Goal: Information Seeking & Learning: Learn about a topic

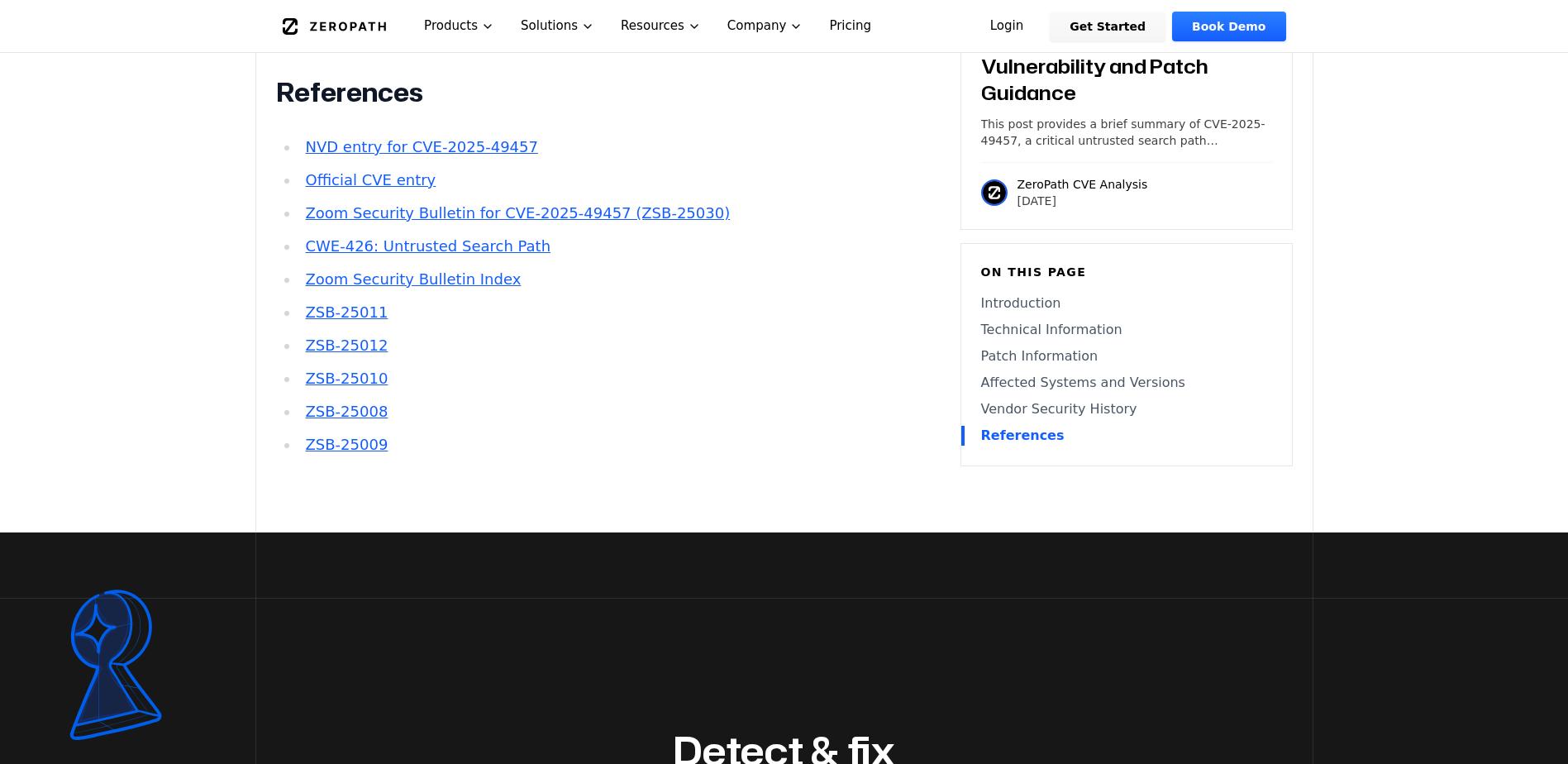
scroll to position [2894, 0]
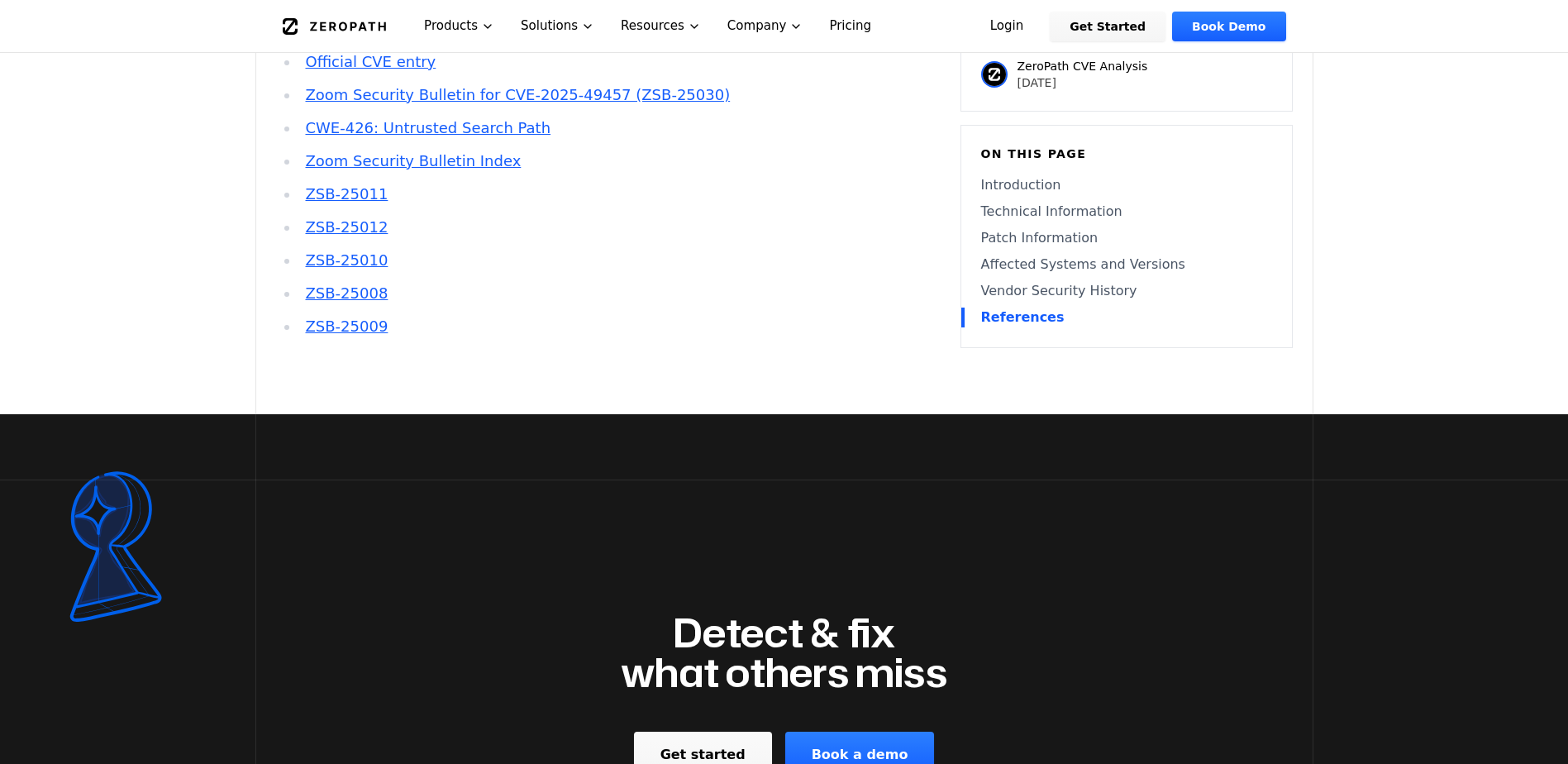
click at [120, 509] on icon at bounding box center [104, 539] width 63 height 132
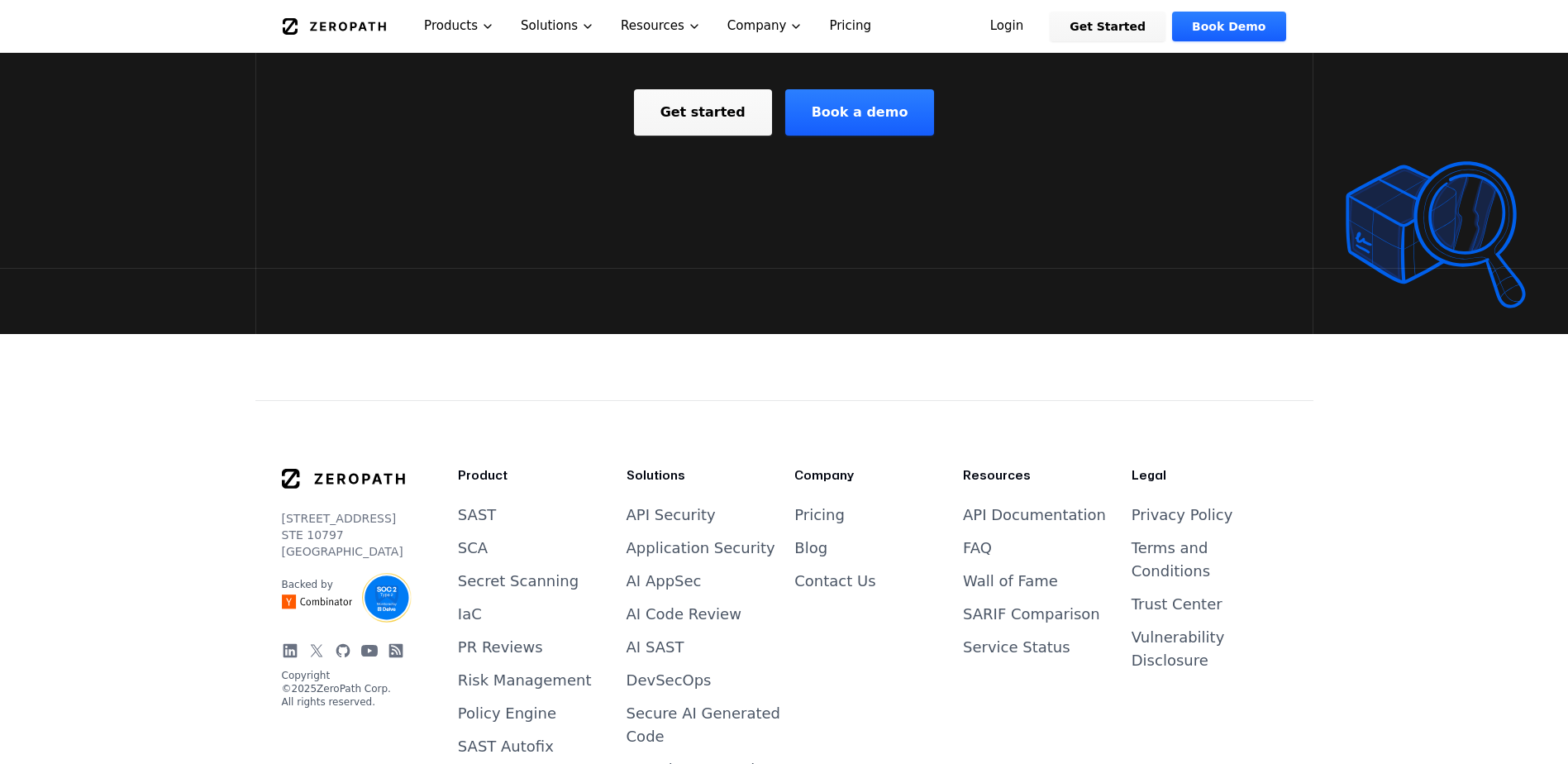
scroll to position [3385, 0]
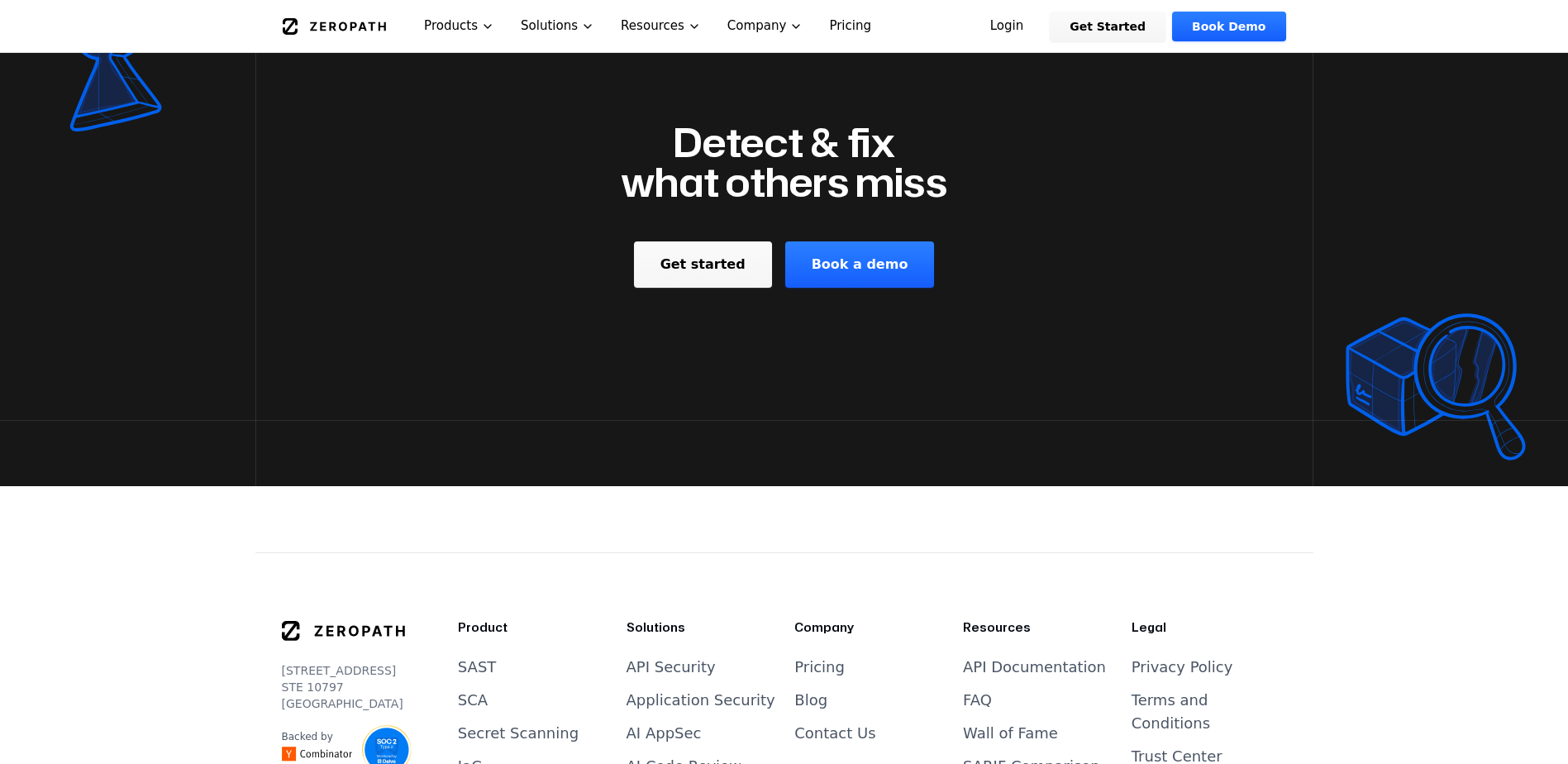
click at [717, 250] on link "Get started" at bounding box center [703, 264] width 138 height 47
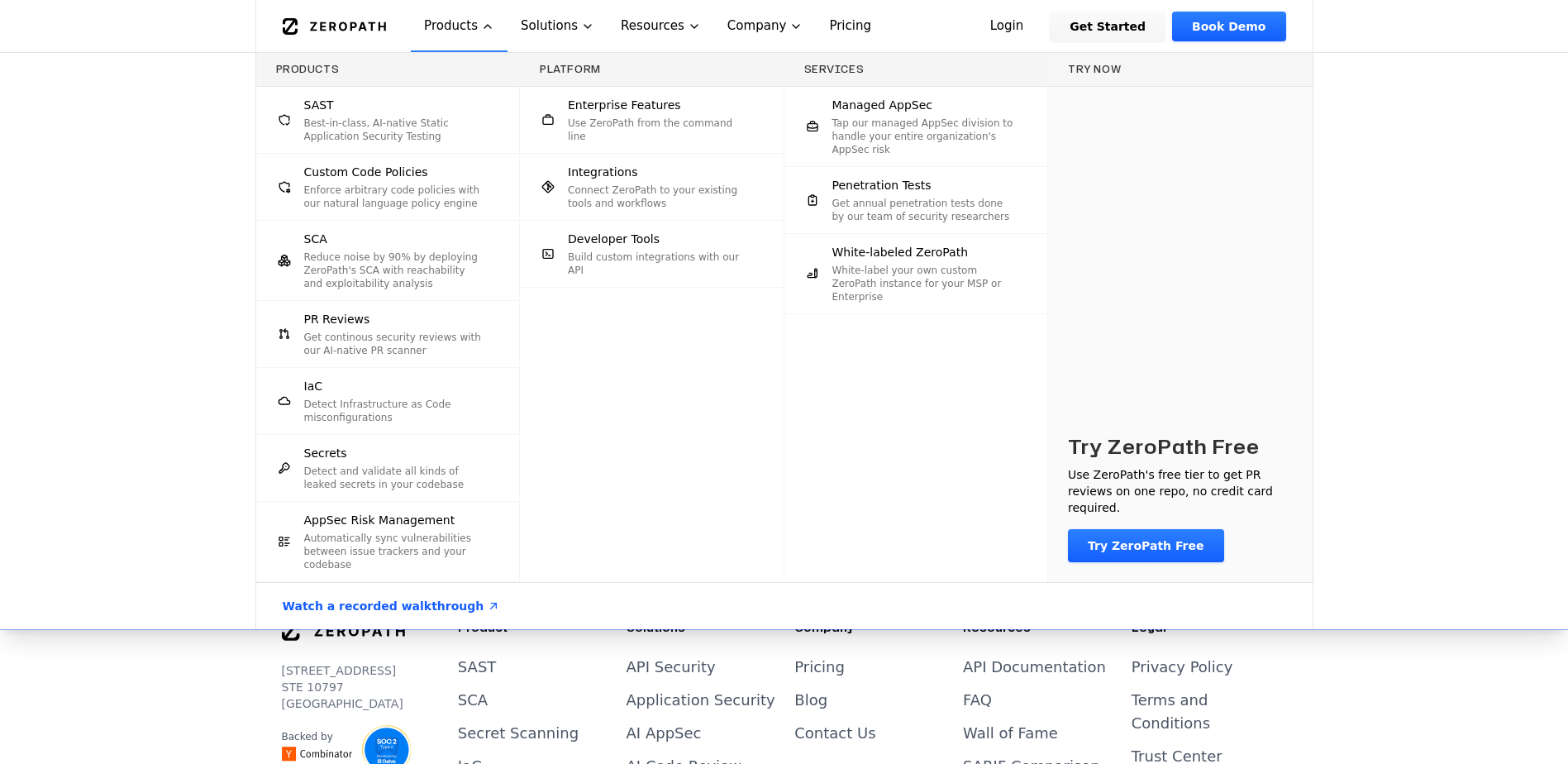
scroll to position [3302, 0]
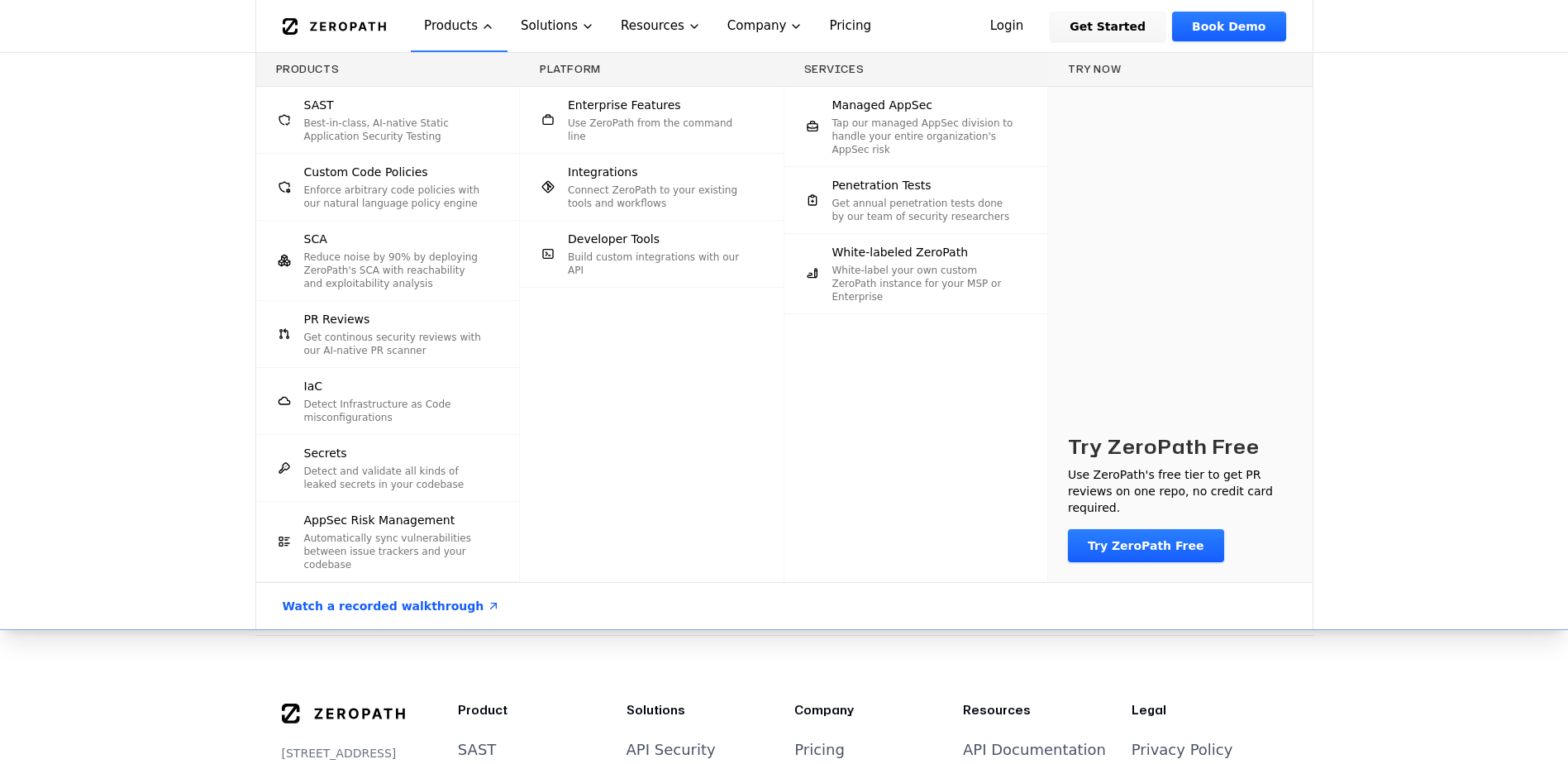
click at [430, 607] on link "Watch a recorded walkthrough" at bounding box center [392, 606] width 258 height 47
